Goal: Task Accomplishment & Management: Use online tool/utility

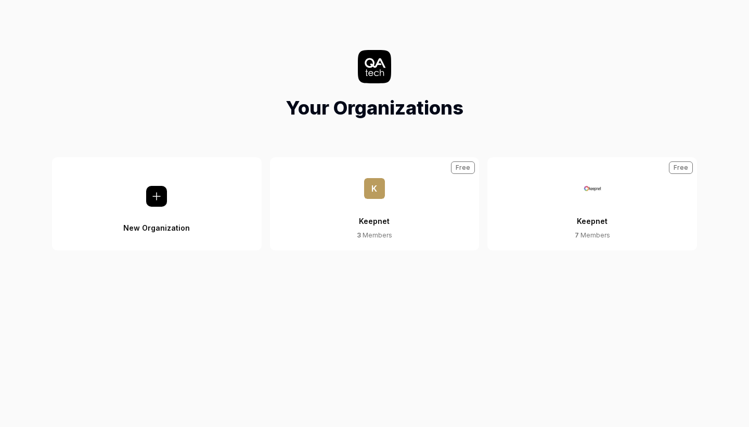
click at [611, 212] on button "Keepnet 7 Members Free" at bounding box center [592, 203] width 210 height 93
click at [562, 214] on button "Keepnet 7 Members Free" at bounding box center [592, 203] width 210 height 93
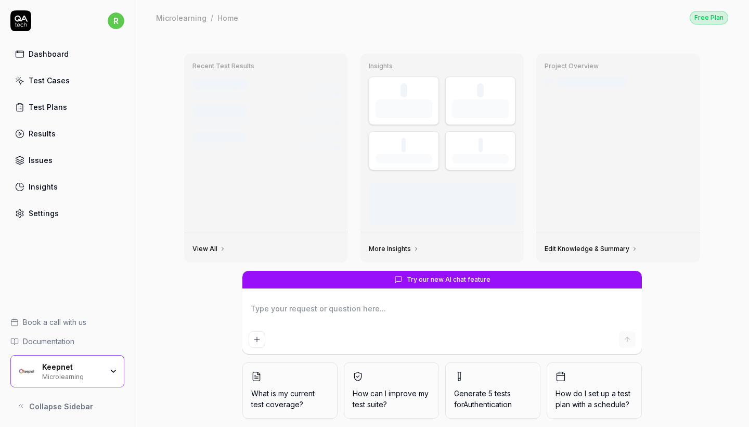
click at [84, 78] on link "Test Cases" at bounding box center [67, 80] width 114 height 20
click at [100, 363] on div "Keepnet" at bounding box center [72, 366] width 60 height 9
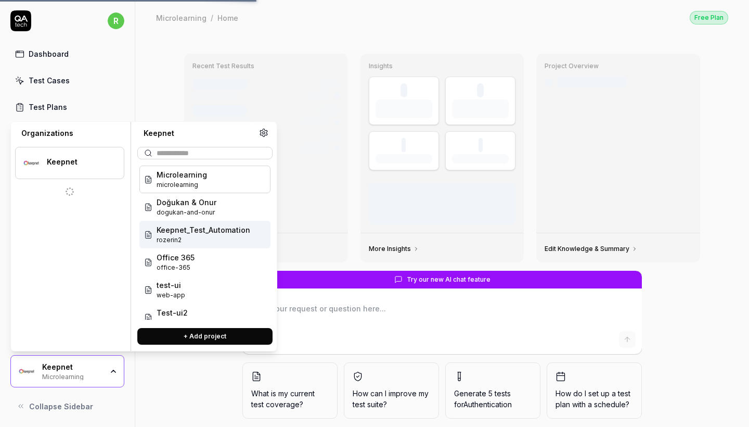
click at [202, 237] on span "rozerin2" at bounding box center [204, 239] width 94 height 9
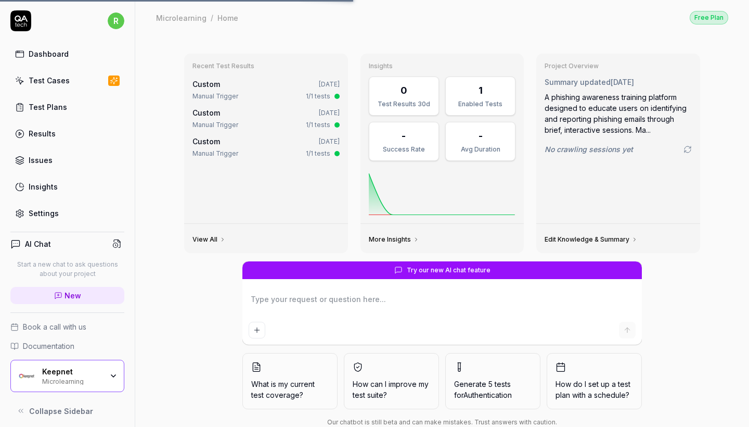
click at [56, 92] on div "Dashboard Test Cases Test Plans Results Issues Insights Settings" at bounding box center [67, 133] width 114 height 179
click at [55, 87] on link "Test Cases" at bounding box center [67, 80] width 114 height 20
type textarea "*"
click at [55, 86] on link "Test Cases" at bounding box center [67, 80] width 114 height 20
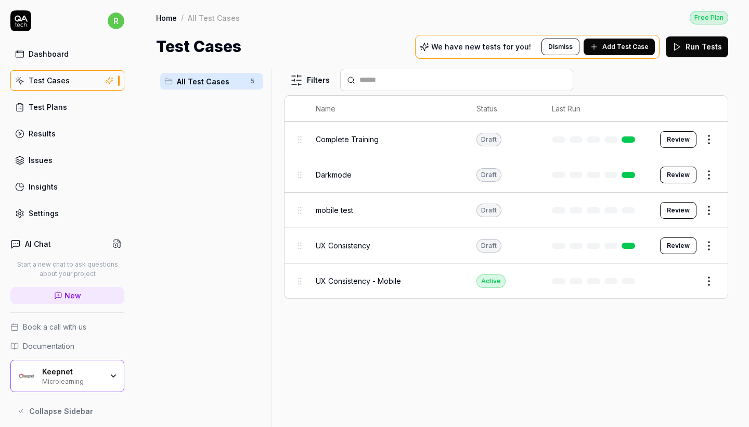
click at [96, 367] on div "Keepnet Microlearning" at bounding box center [67, 375] width 114 height 32
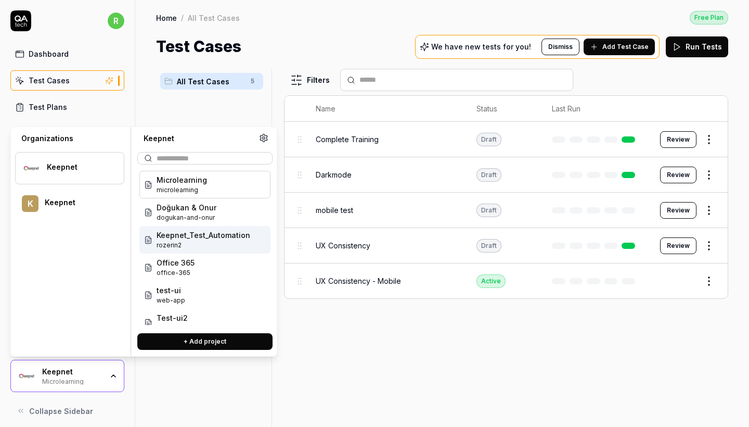
click at [225, 234] on span "Keepnet_Test_Automation" at bounding box center [204, 234] width 94 height 11
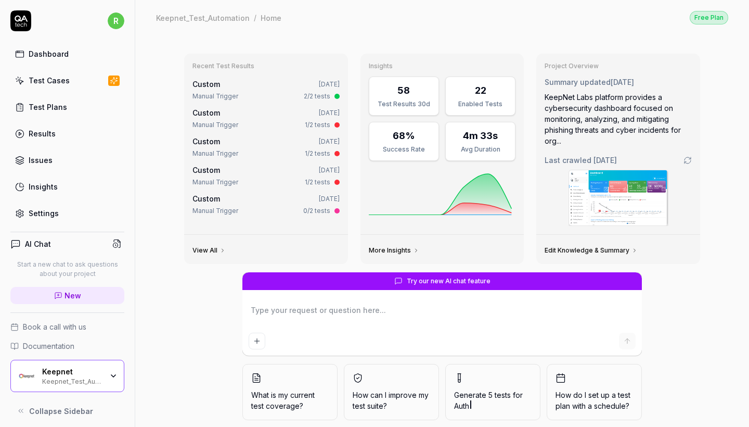
click at [98, 73] on link "Test Cases" at bounding box center [67, 80] width 114 height 20
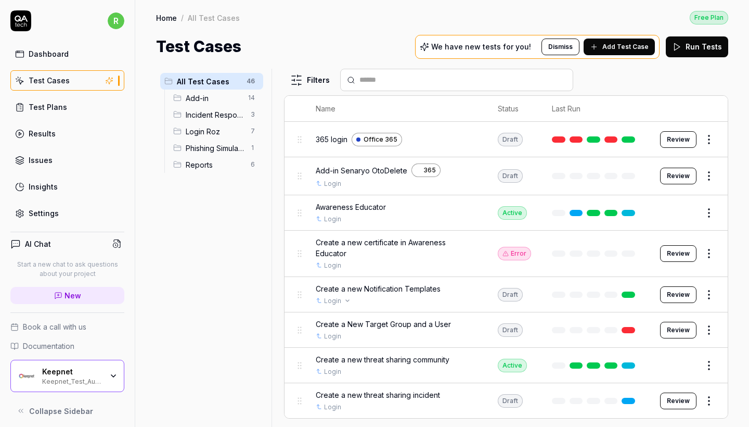
click at [457, 296] on div "Login" at bounding box center [396, 300] width 161 height 9
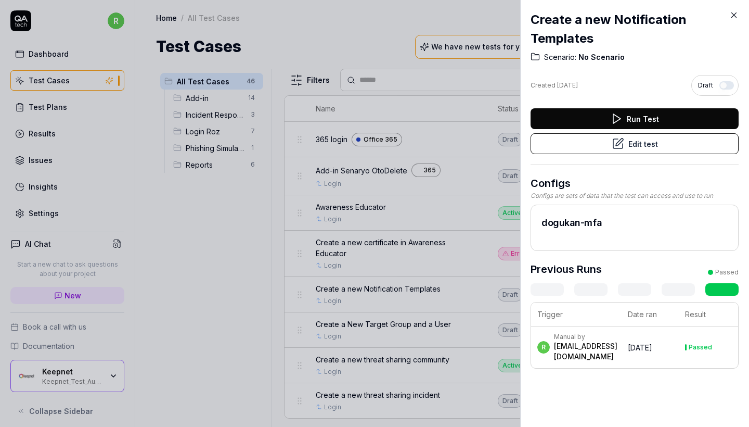
click at [672, 143] on button "Edit test" at bounding box center [635, 143] width 208 height 21
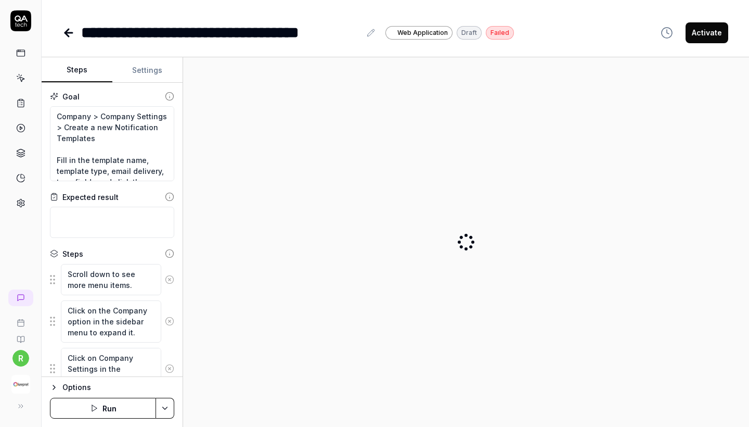
type textarea "*"
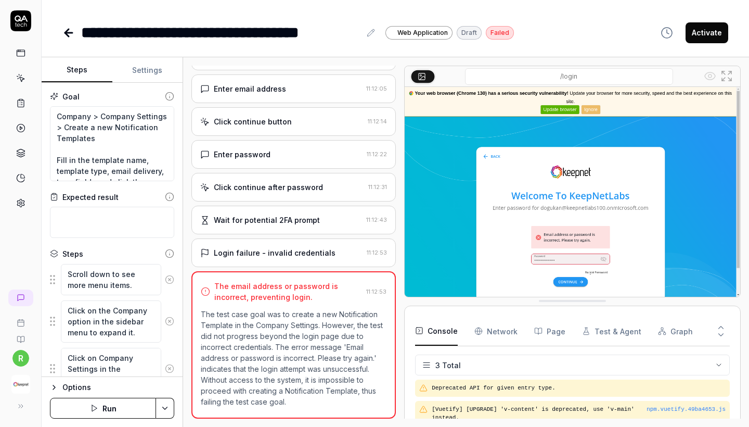
scroll to position [69, 0]
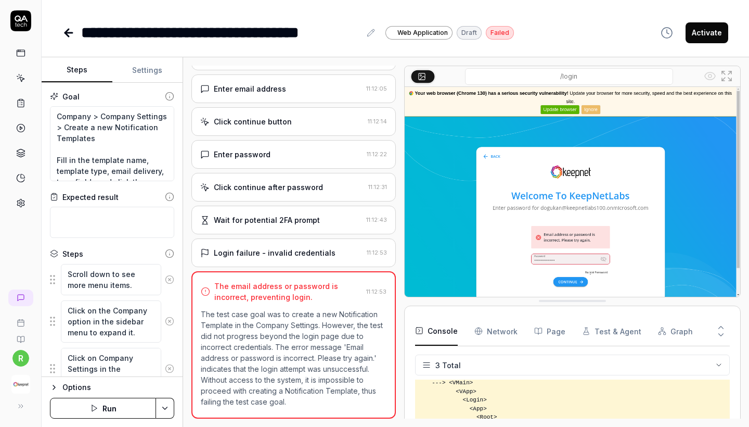
click at [65, 31] on icon at bounding box center [68, 33] width 12 height 12
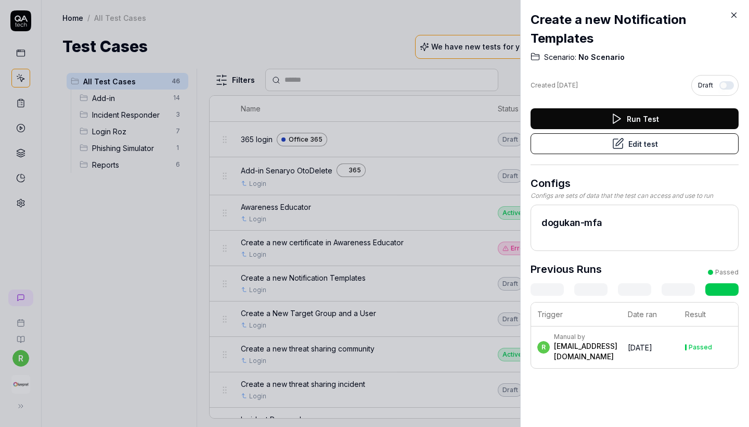
click at [737, 12] on icon at bounding box center [733, 14] width 9 height 9
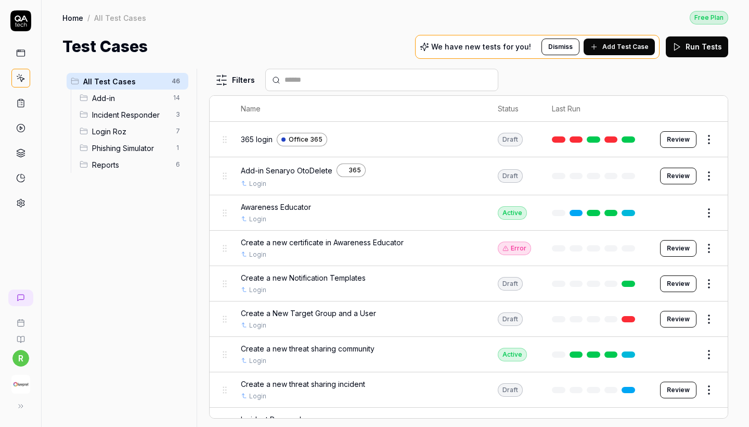
click at [625, 46] on span "Add Test Case" at bounding box center [625, 46] width 46 height 9
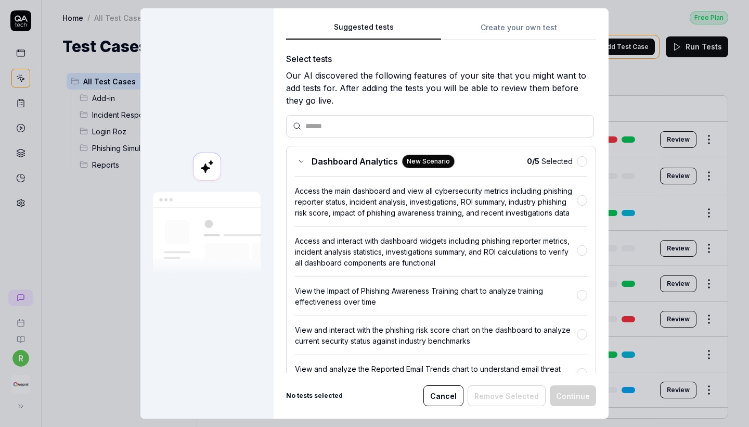
click at [505, 33] on button "Create your own test" at bounding box center [518, 30] width 155 height 19
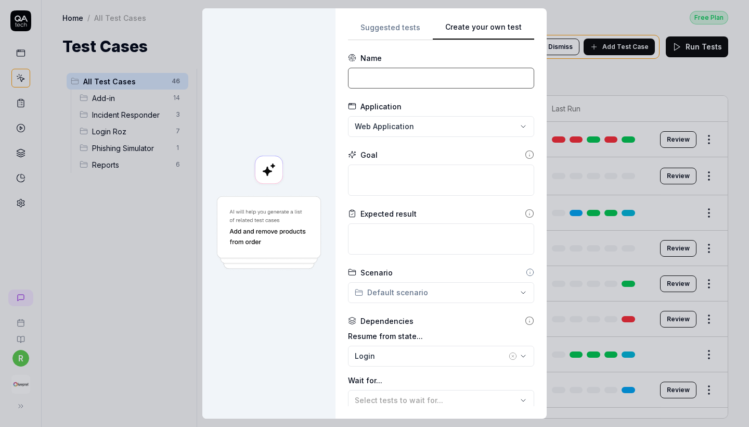
click at [370, 84] on input at bounding box center [441, 78] width 186 height 21
paste input "Email Template with Red Flags"
click at [358, 78] on input "Email Template with Red Flags" at bounding box center [441, 78] width 186 height 21
type input "Email Template with Red Flags"
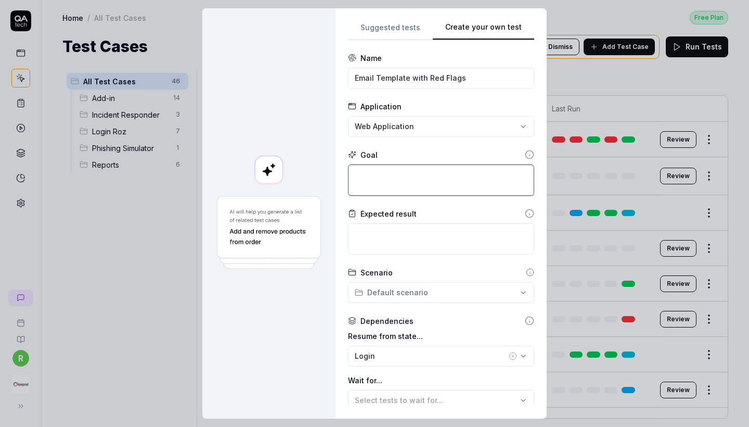
click at [448, 173] on textarea at bounding box center [441, 179] width 186 height 31
paste textarea "Navigate to Phishing Simulator > Phishing Scenarios > Email Templates. Click th…"
type textarea "*"
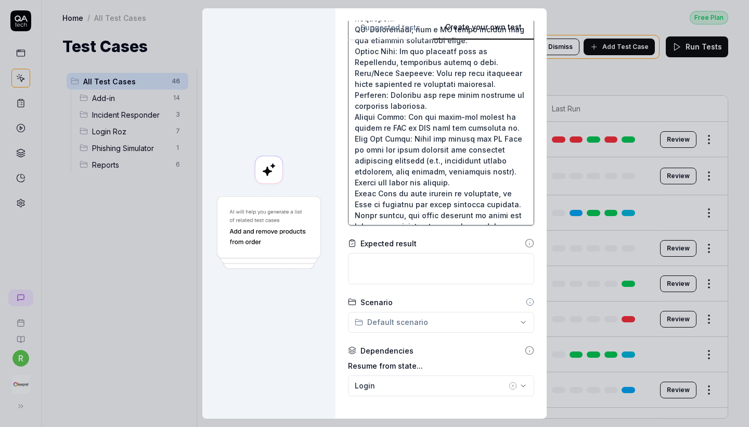
scroll to position [351, 0]
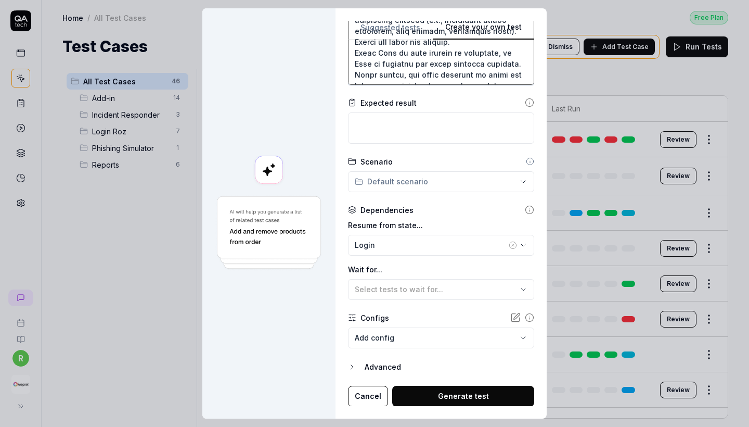
type textarea "Navigate to Phishing Simulator > Phishing Scenarios > Email Templates. Click th…"
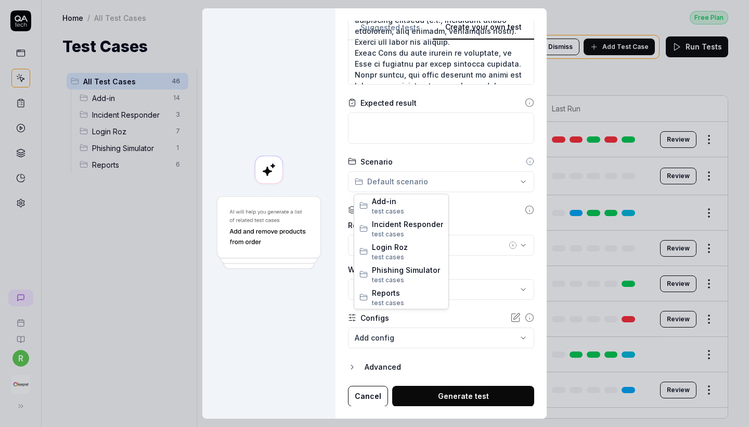
click at [426, 175] on div "**********" at bounding box center [374, 213] width 749 height 427
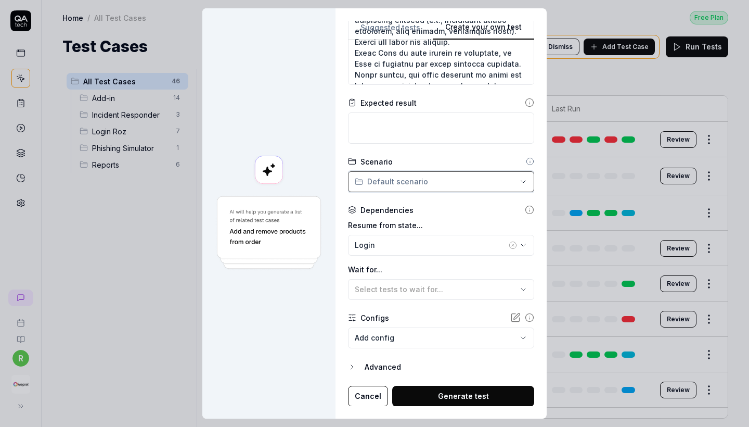
click at [483, 220] on div "**********" at bounding box center [374, 213] width 749 height 427
click at [448, 281] on button "Select tests to wait for..." at bounding box center [441, 289] width 186 height 21
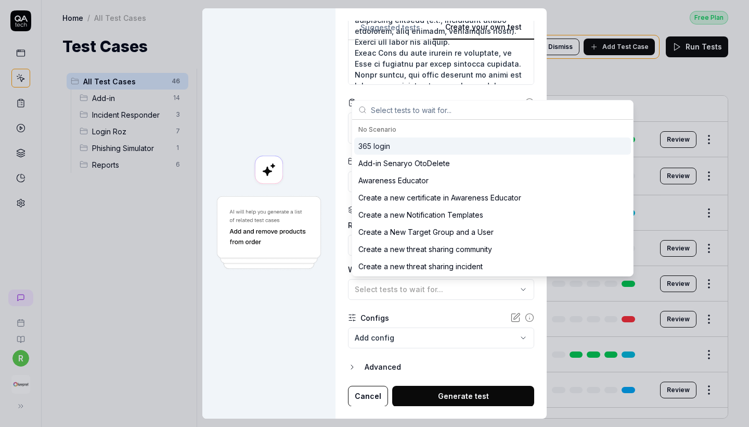
click at [448, 281] on button "Select tests to wait for..." at bounding box center [441, 289] width 186 height 21
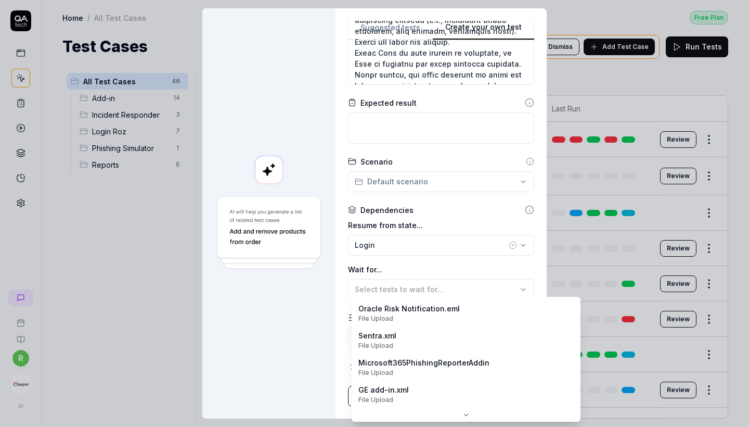
click at [430, 339] on body "r Home / All Test Cases Free Plan Home / All Test Cases Free Plan Test Cases We…" at bounding box center [374, 213] width 749 height 427
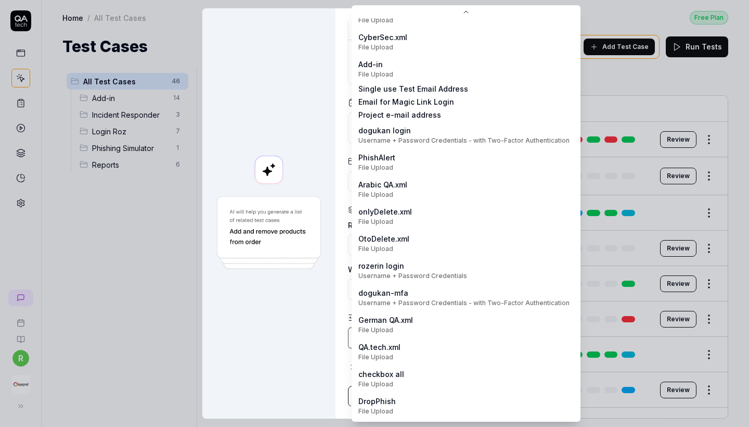
scroll to position [44, 0]
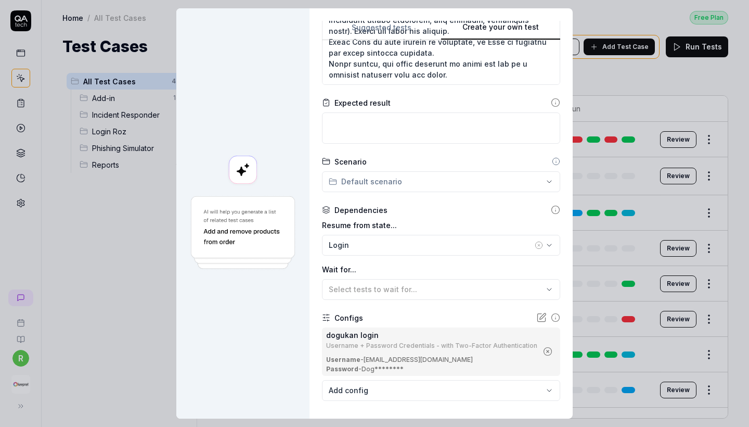
click at [423, 109] on div "Expected result" at bounding box center [441, 120] width 238 height 46
click at [426, 128] on textarea at bounding box center [441, 127] width 238 height 31
paste textarea "Expected Results: Template Creation: The email template was successfully create…"
type textarea "*"
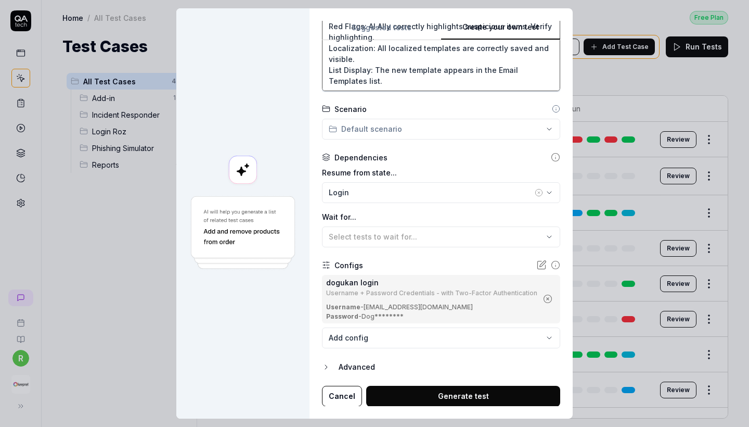
scroll to position [8, 0]
type textarea "Expected Results: Template Creation: The email template was successfully create…"
click at [422, 389] on button "Generate test" at bounding box center [463, 395] width 194 height 21
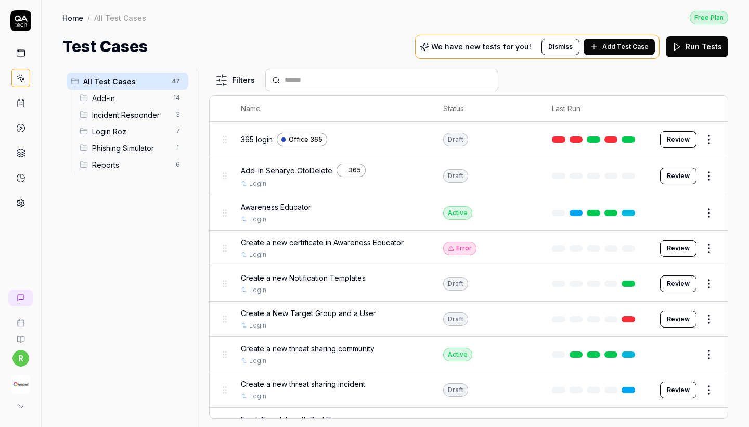
click at [162, 149] on span "Phishing Simulator" at bounding box center [131, 148] width 78 height 11
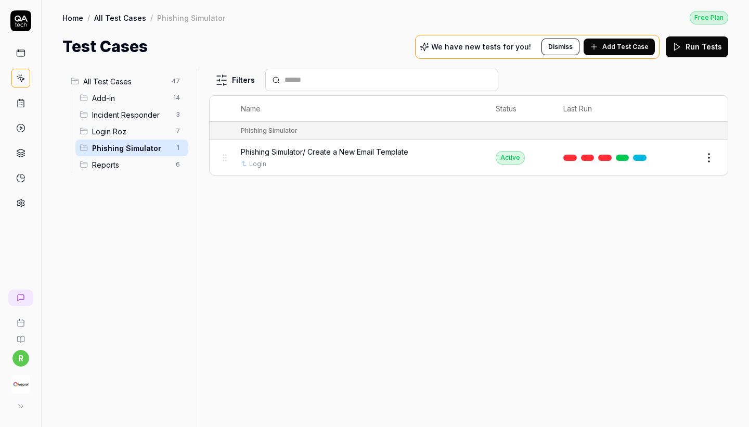
click at [141, 83] on span "All Test Cases" at bounding box center [124, 81] width 82 height 11
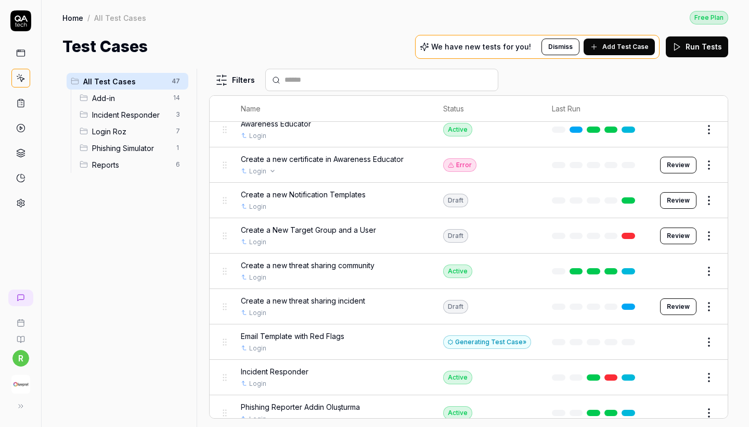
scroll to position [100, 0]
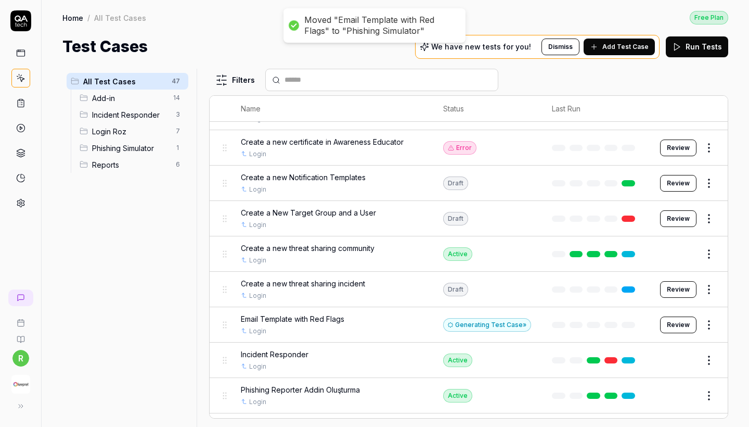
click at [147, 149] on span "Phishing Simulator" at bounding box center [131, 148] width 78 height 11
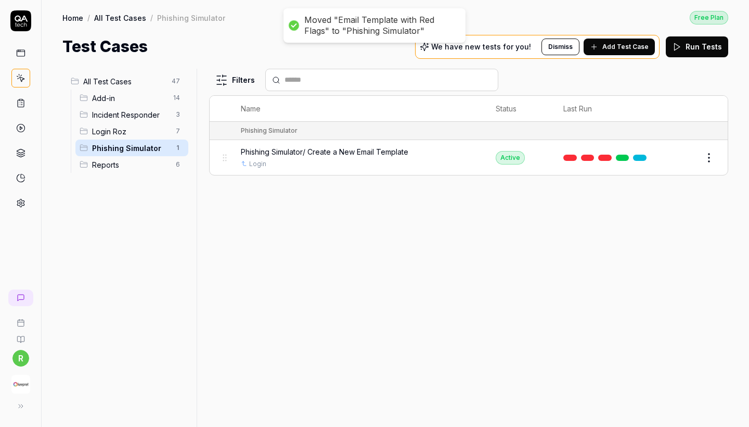
scroll to position [0, 0]
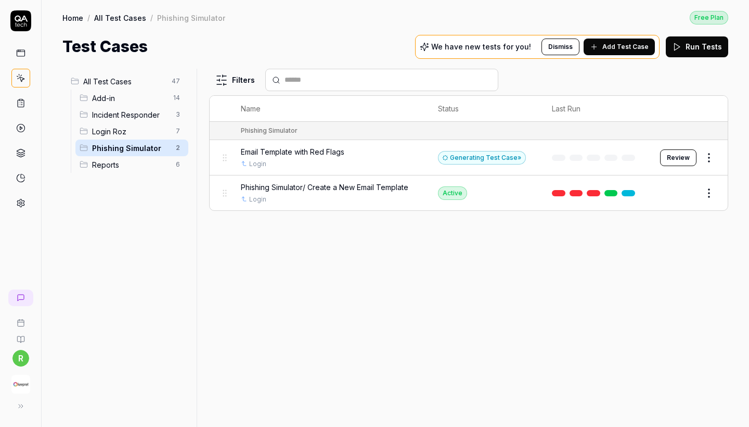
click at [138, 77] on span "All Test Cases" at bounding box center [124, 81] width 82 height 11
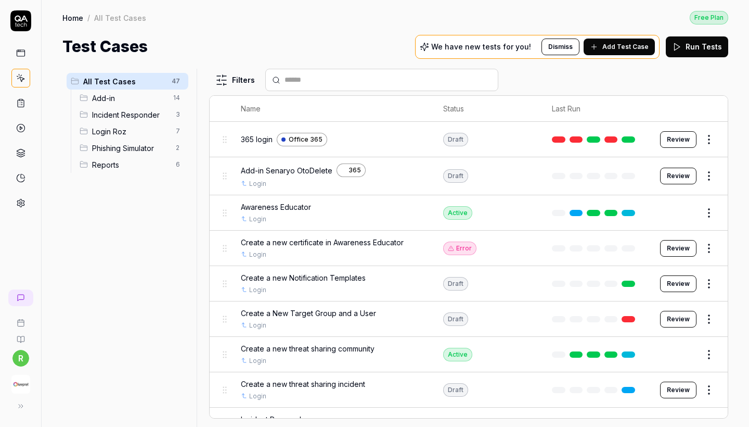
click at [139, 150] on span "Phishing Simulator" at bounding box center [131, 148] width 78 height 11
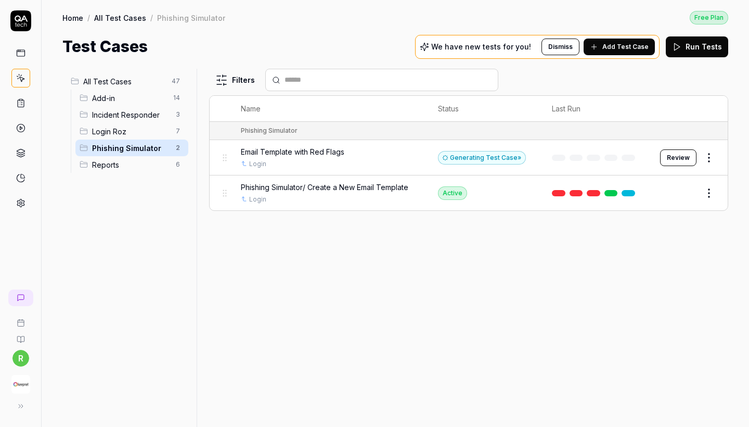
click at [671, 157] on button "Review" at bounding box center [678, 157] width 36 height 17
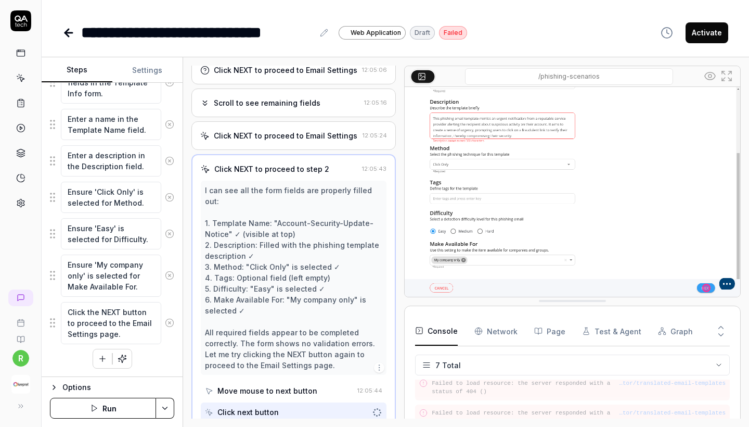
scroll to position [446, 0]
click at [146, 162] on textarea "Enter a description in the Description field." at bounding box center [111, 160] width 100 height 31
drag, startPoint x: 142, startPoint y: 161, endPoint x: 25, endPoint y: 147, distance: 117.4
click at [25, 147] on div "**********" at bounding box center [374, 213] width 749 height 427
type textarea "*"
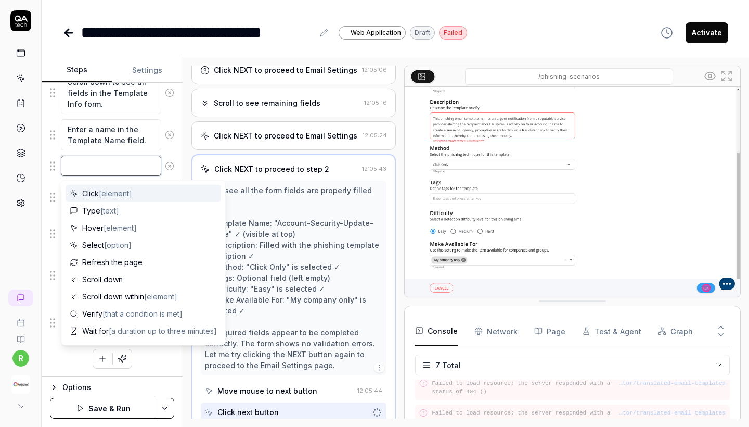
scroll to position [436, 0]
paste textarea "Leave the description field blank"
type textarea "*"
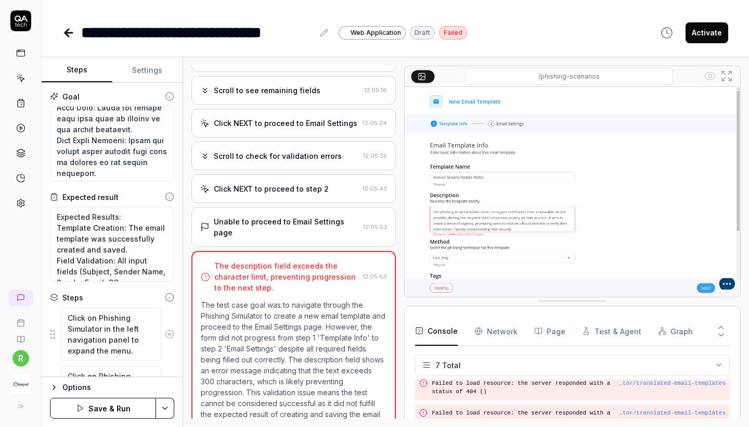
scroll to position [135, 0]
type textarea "Leave the description field blank"
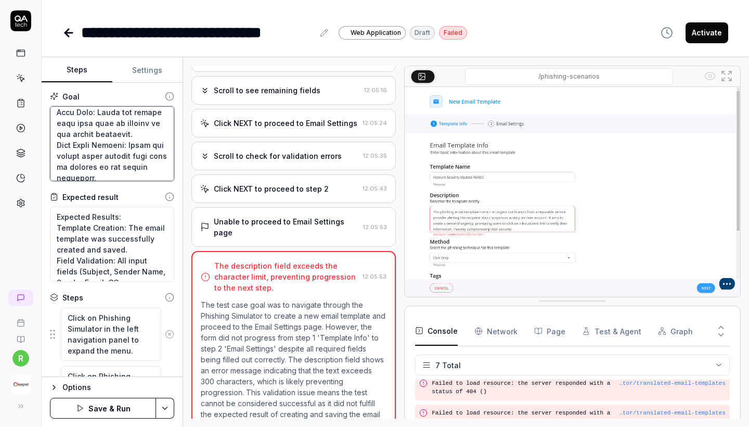
click at [133, 168] on textarea at bounding box center [112, 143] width 124 height 75
click at [164, 156] on textarea at bounding box center [112, 143] width 124 height 75
click at [158, 165] on textarea at bounding box center [112, 143] width 124 height 75
click at [163, 145] on textarea at bounding box center [112, 143] width 124 height 75
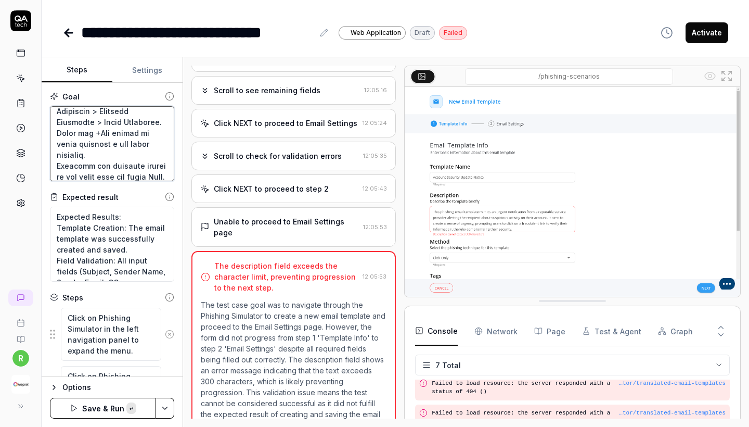
paste textarea "Leave the description field blank"
type textarea "*"
type textarea "Navigate to Phishing Simulator > Phishing Scenarios > Email Templates. Click th…"
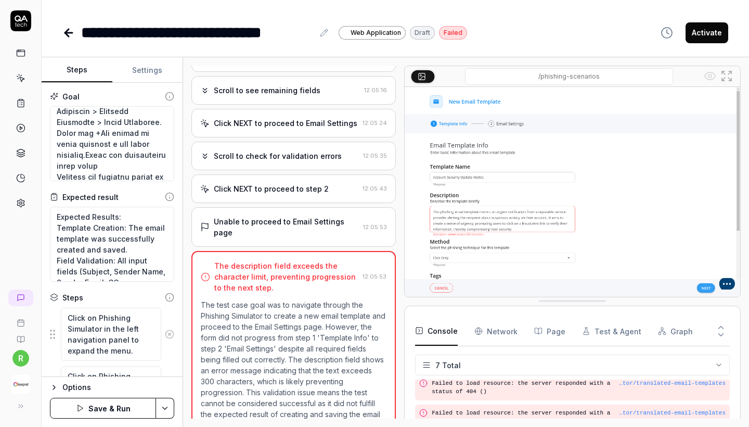
click at [99, 415] on button "Save & Run" at bounding box center [103, 407] width 106 height 21
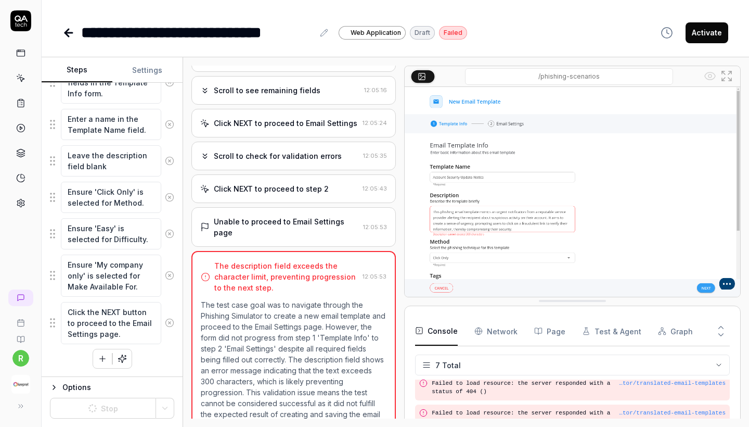
scroll to position [446, 0]
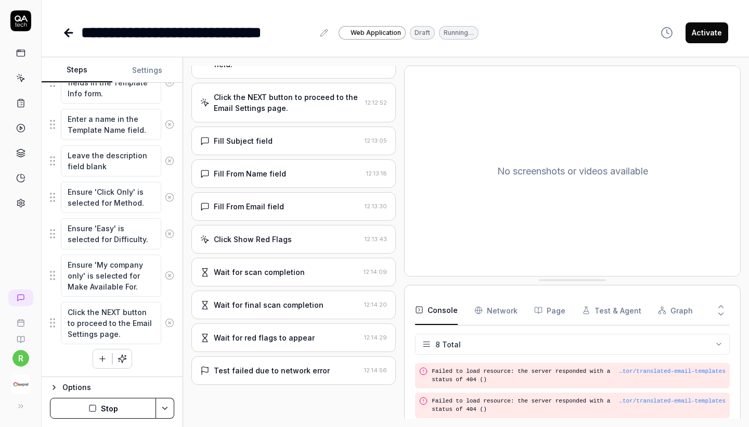
scroll to position [292, 0]
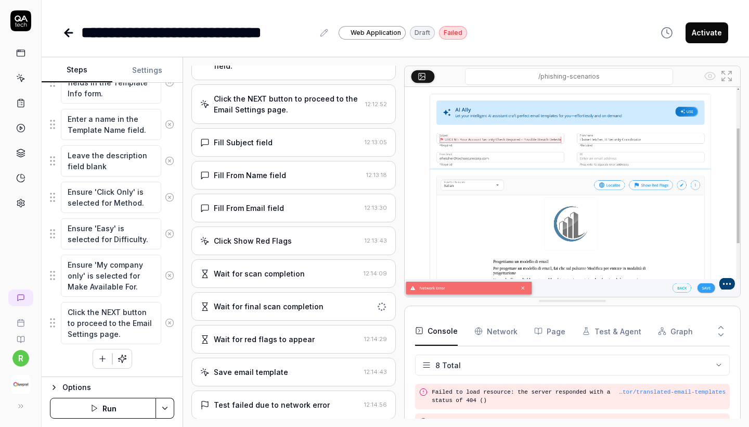
type textarea "*"
